Goal: Navigation & Orientation: Find specific page/section

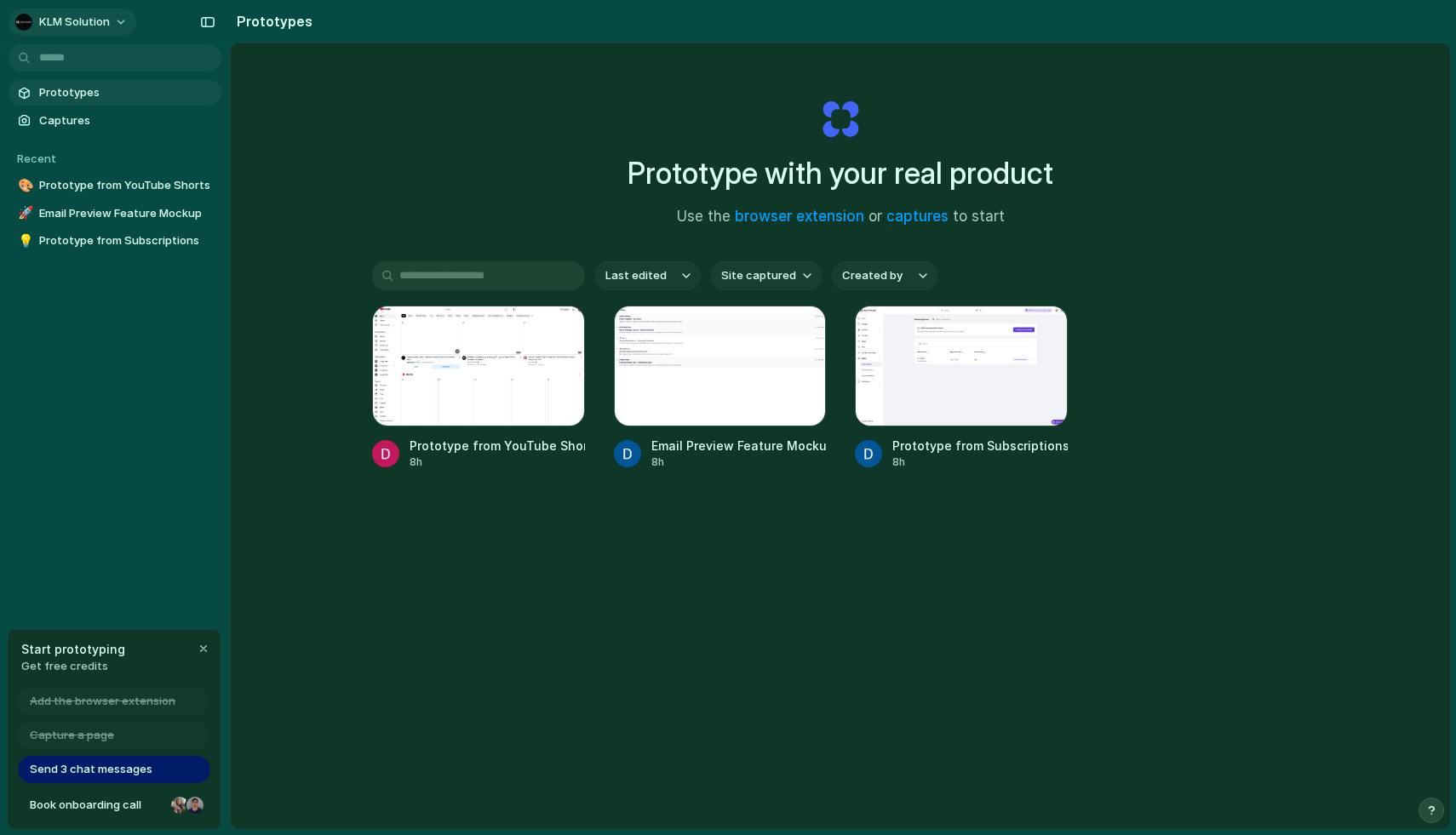
click at [68, 16] on span "KLM Solution" at bounding box center [74, 22] width 71 height 17
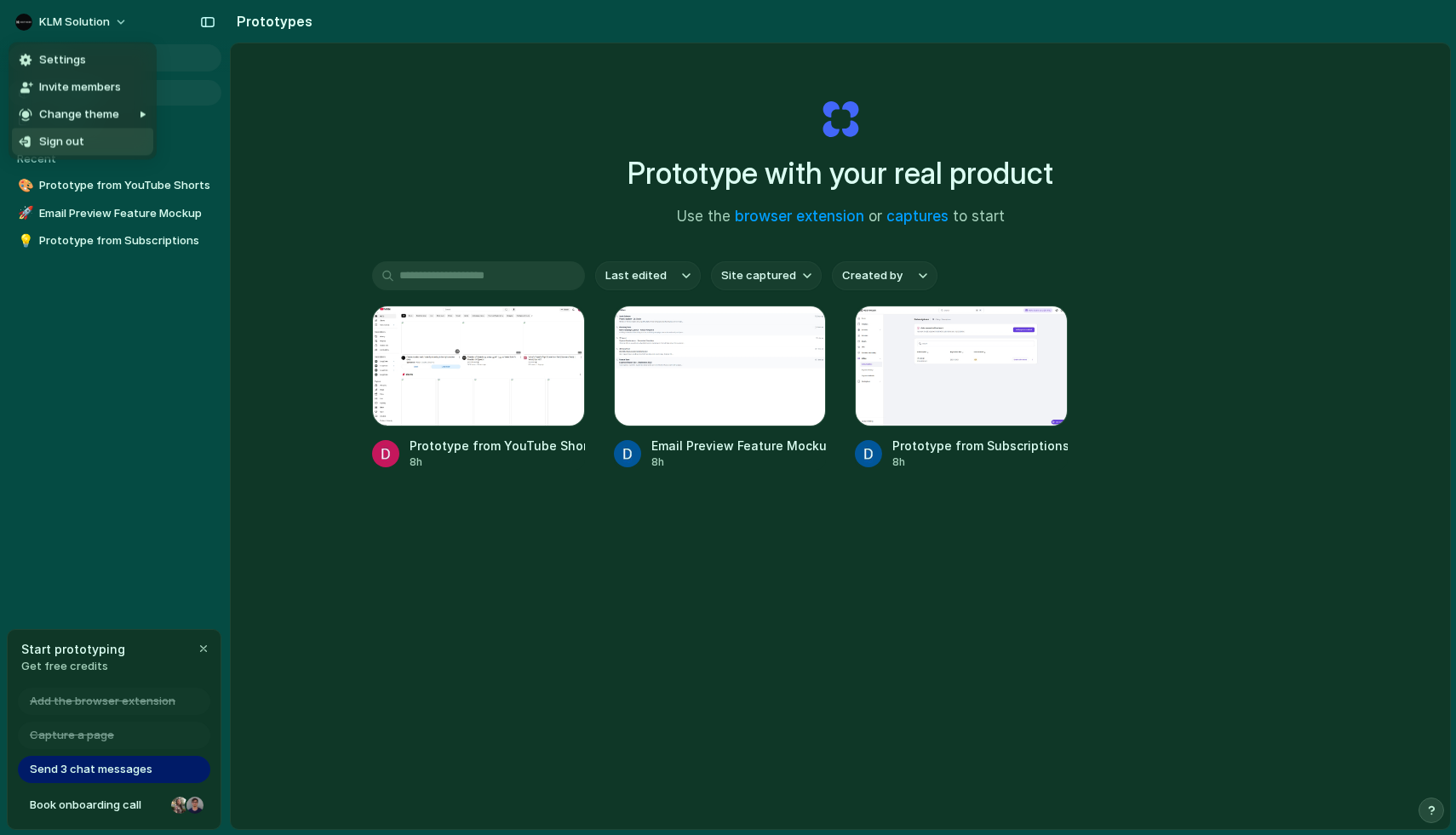
click at [153, 379] on div "Settings Invite members Change theme Sign out" at bounding box center [728, 417] width 1456 height 835
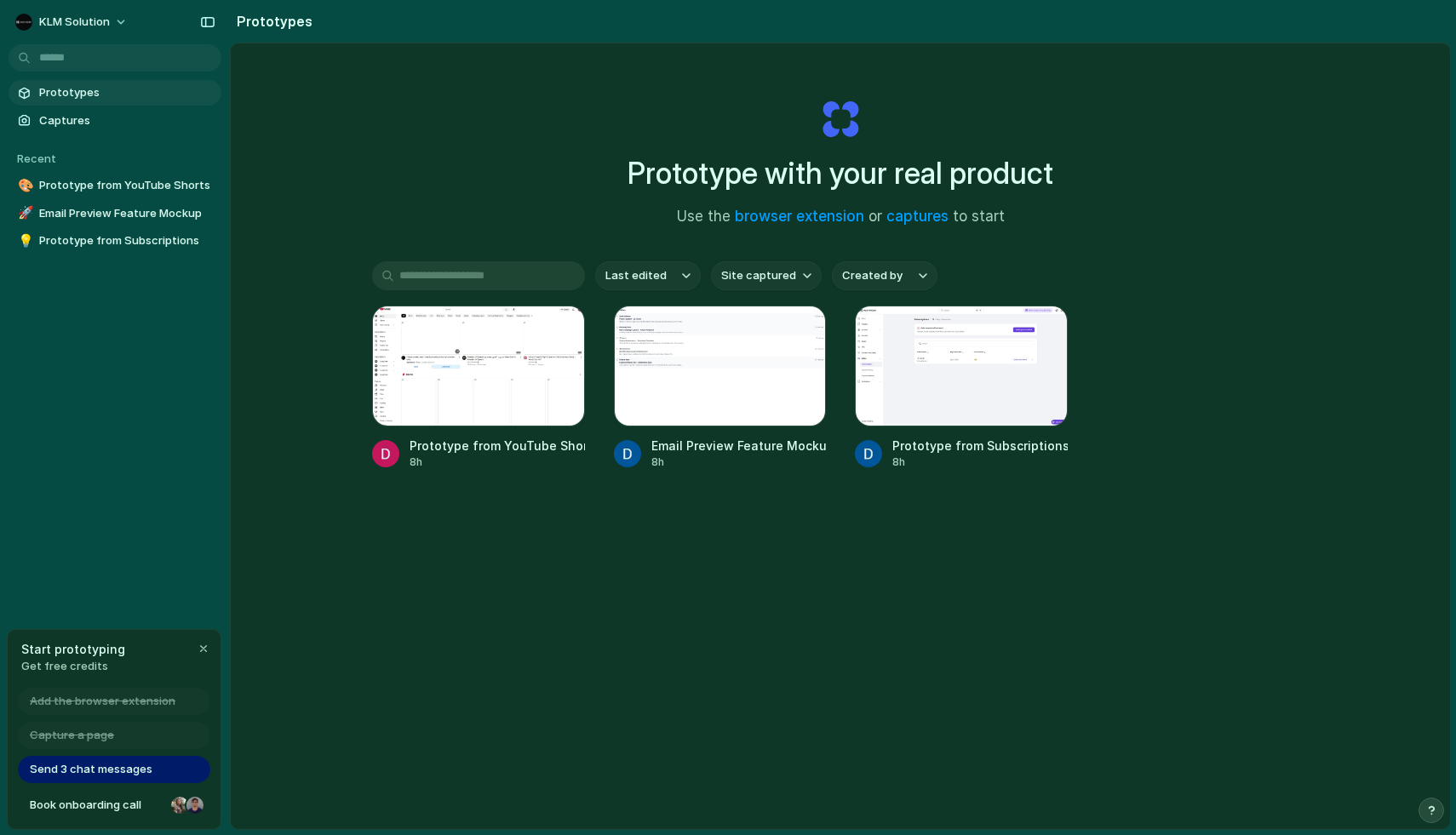
click at [192, 499] on div "KLM Solution Prototypes Captures Recent 🎨 Prototype from YouTube Shorts 🚀 Email…" at bounding box center [114, 417] width 230 height 835
click at [270, 21] on h2 "Prototypes" at bounding box center [271, 20] width 82 height 20
